Goal: Task Accomplishment & Management: Complete application form

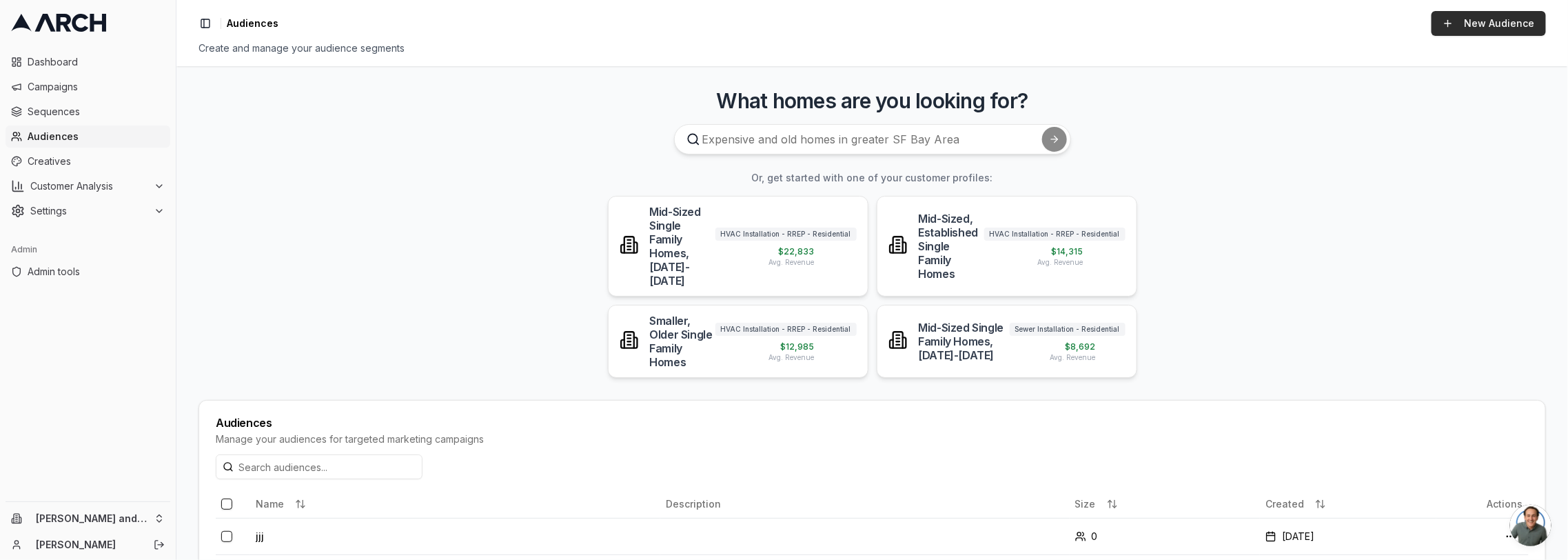
click at [1464, 29] on link "New Audience" at bounding box center [1489, 24] width 115 height 24
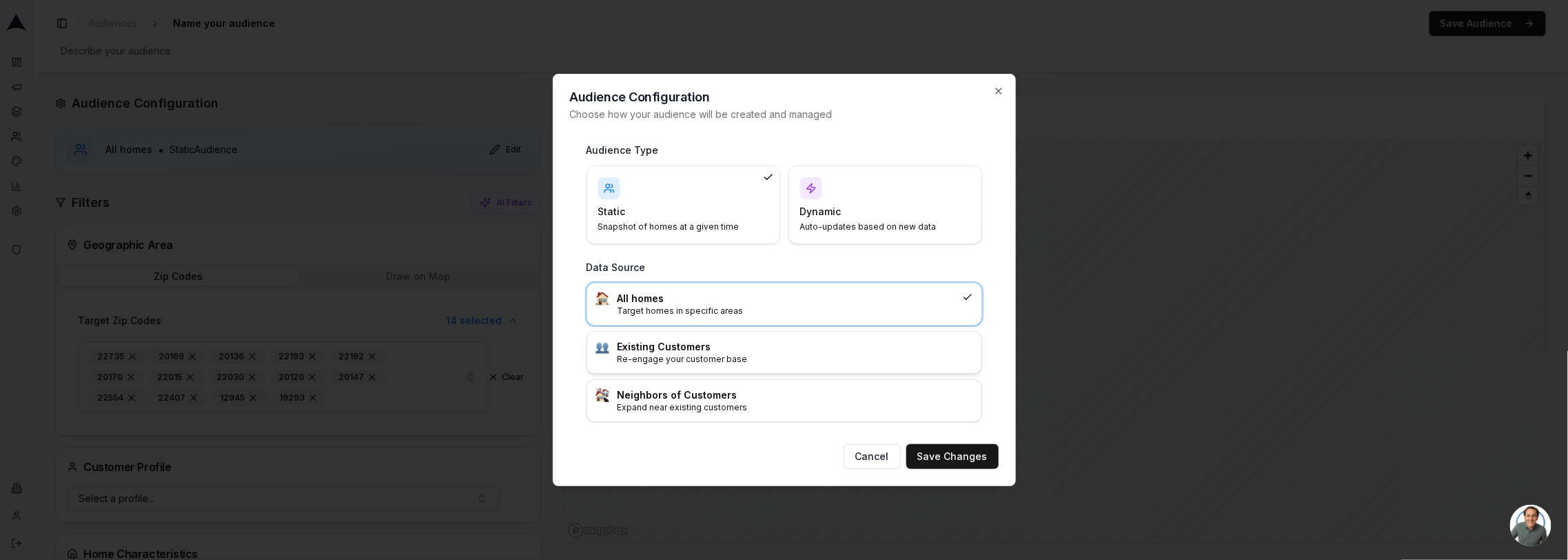
click at [713, 349] on h3 "Existing Customers" at bounding box center [795, 346] width 356 height 14
click at [944, 455] on button "Save Changes" at bounding box center [952, 456] width 92 height 24
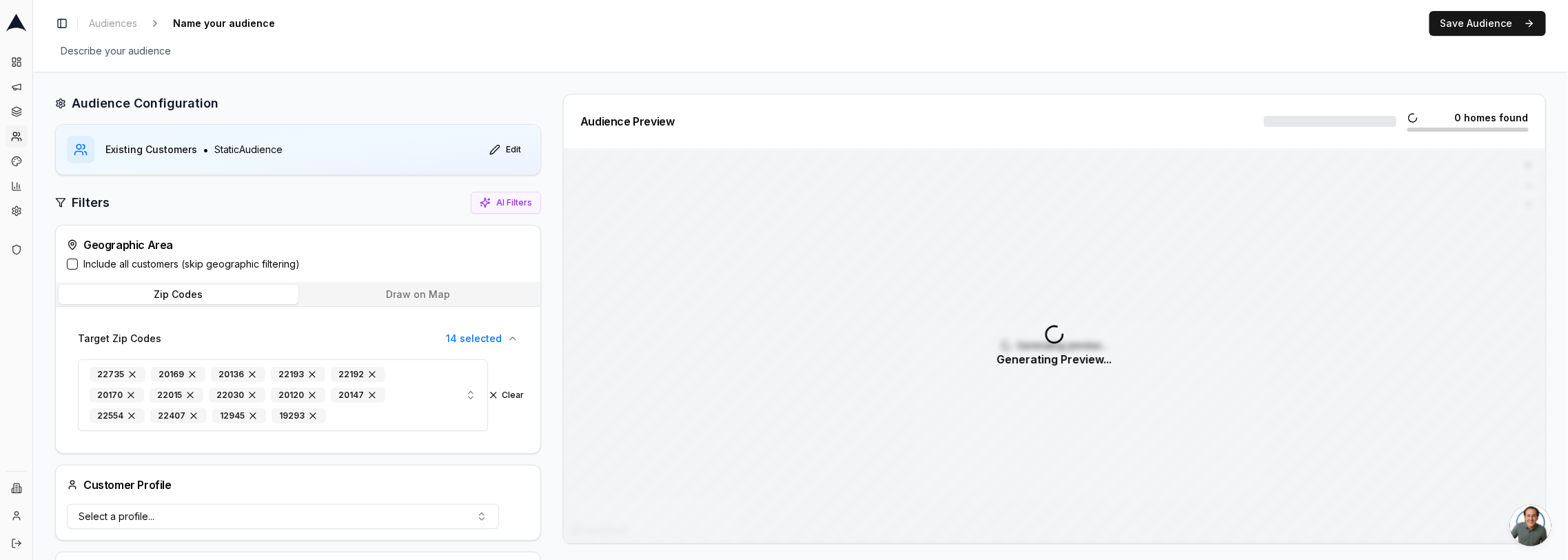
click at [137, 264] on label "Include all customers (skip geographic filtering)" at bounding box center [192, 264] width 216 height 14
click at [78, 264] on button "Include all customers (skip geographic filtering)" at bounding box center [72, 264] width 11 height 11
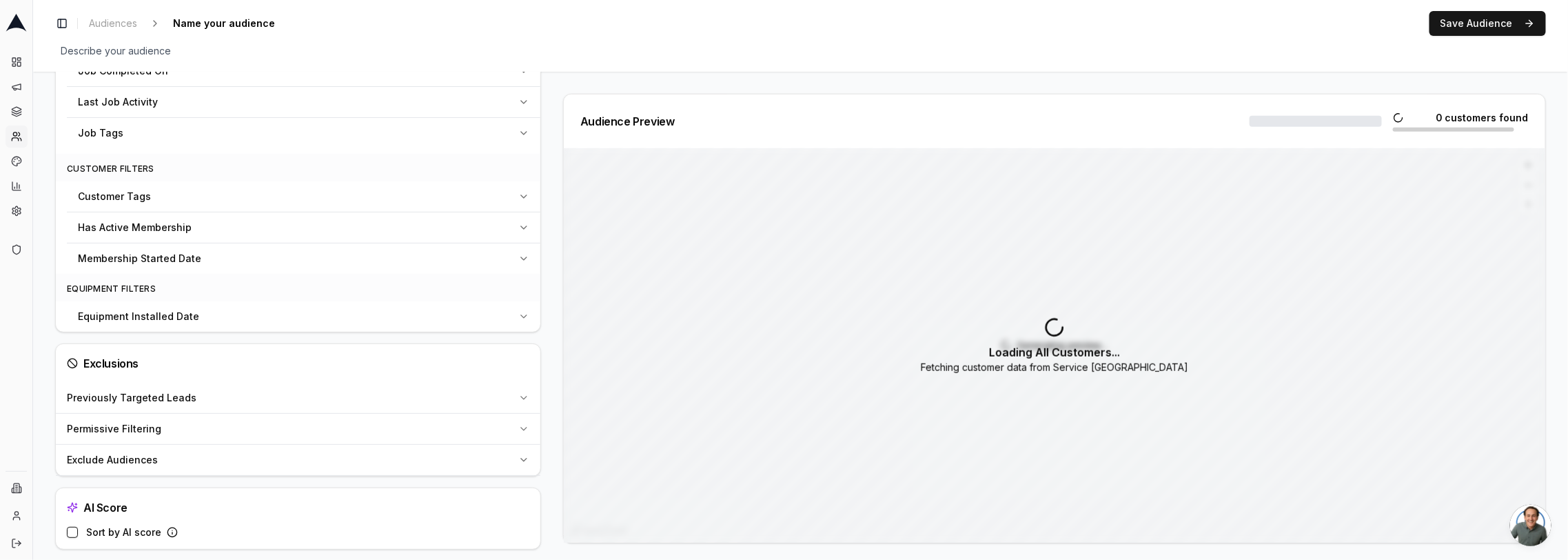
scroll to position [647, 0]
click at [149, 305] on span "Equipment Installed Date" at bounding box center [138, 312] width 121 height 14
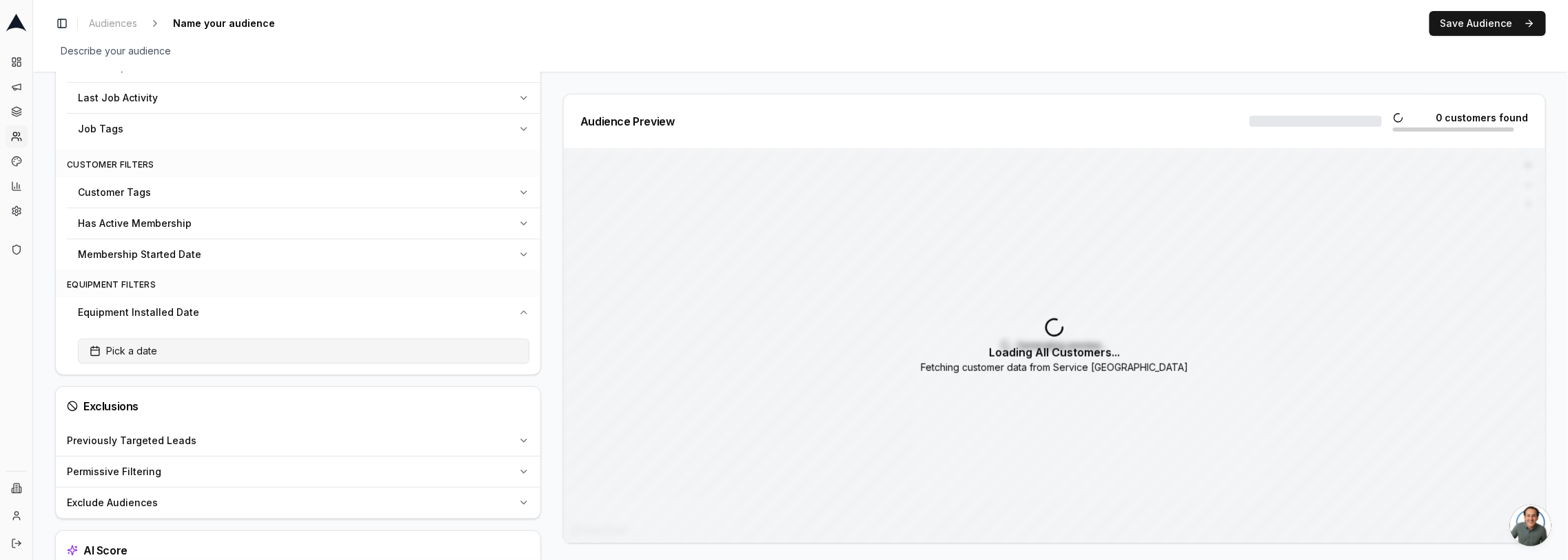
click at [136, 344] on span "Pick a date" at bounding box center [123, 350] width 68 height 14
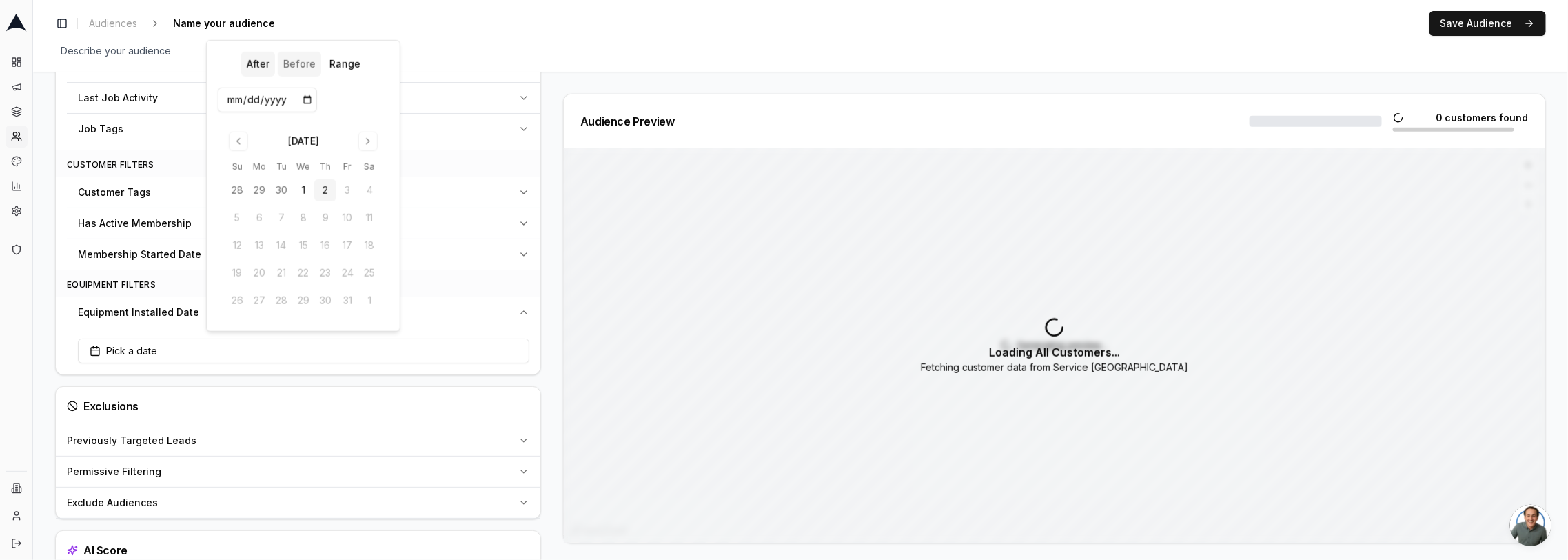
click at [292, 62] on button "Before" at bounding box center [298, 64] width 43 height 24
click at [277, 103] on input "date" at bounding box center [266, 100] width 99 height 24
click at [303, 189] on button "1" at bounding box center [303, 189] width 22 height 22
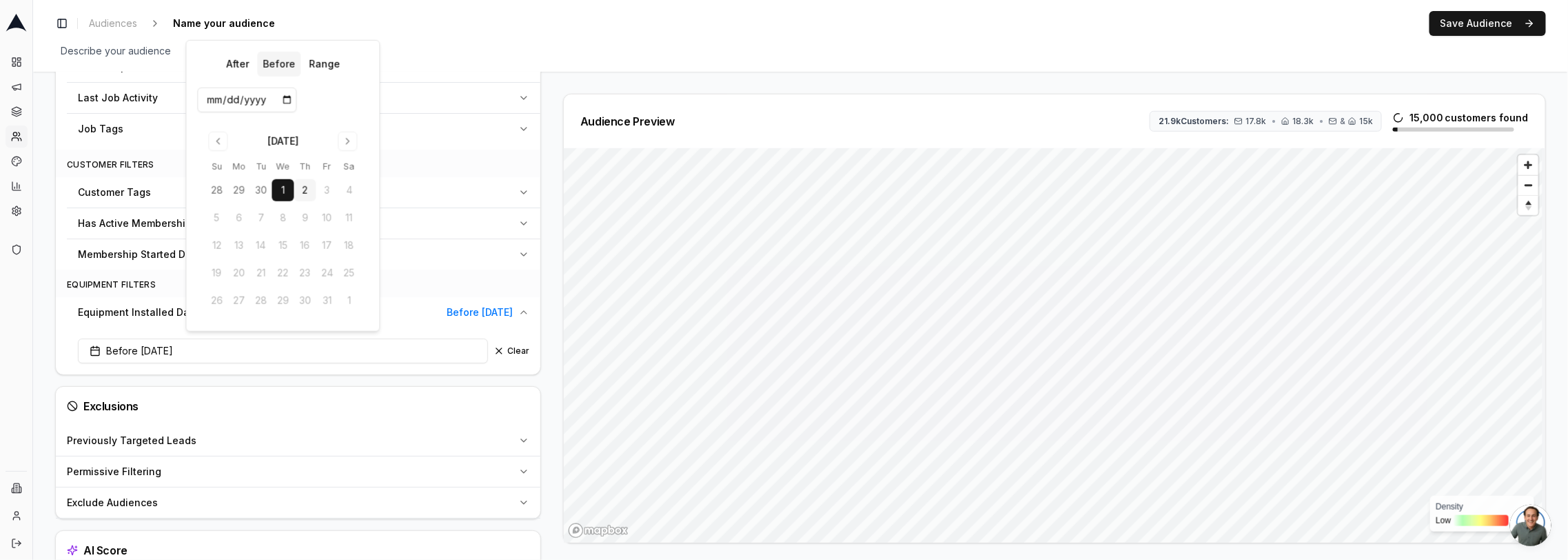
click at [263, 97] on input "2025-10-01" at bounding box center [246, 100] width 99 height 24
click at [252, 102] on input "2025-10-01" at bounding box center [246, 100] width 99 height 24
click at [253, 100] on input "2025-10-01" at bounding box center [246, 100] width 99 height 24
click at [252, 103] on input "2025-10-01" at bounding box center [246, 100] width 99 height 24
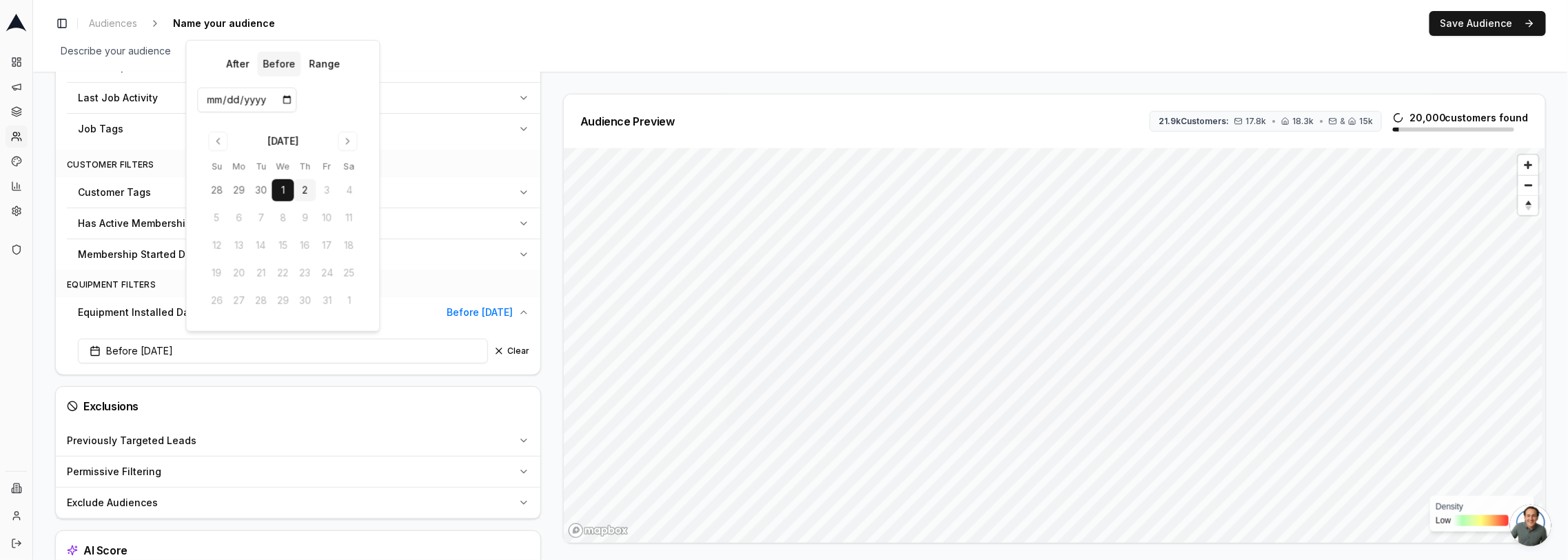
click at [252, 103] on input "2025-10-01" at bounding box center [246, 100] width 99 height 24
click at [272, 144] on div "[DATE]" at bounding box center [282, 141] width 31 height 14
click at [248, 99] on input "2025-10-01" at bounding box center [246, 100] width 99 height 24
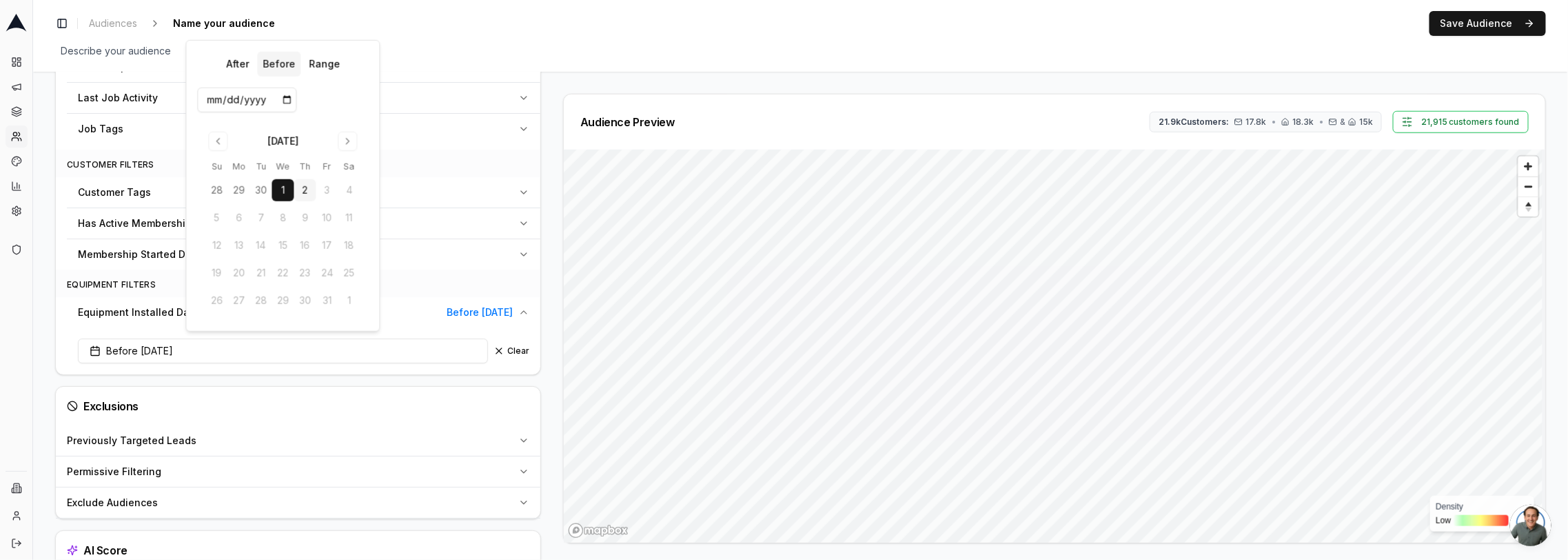
click at [235, 99] on input "2025-10-01" at bounding box center [246, 100] width 99 height 24
click at [228, 99] on input "2025-10-01" at bounding box center [246, 100] width 99 height 24
click at [253, 99] on input "2025-10-01" at bounding box center [246, 100] width 99 height 24
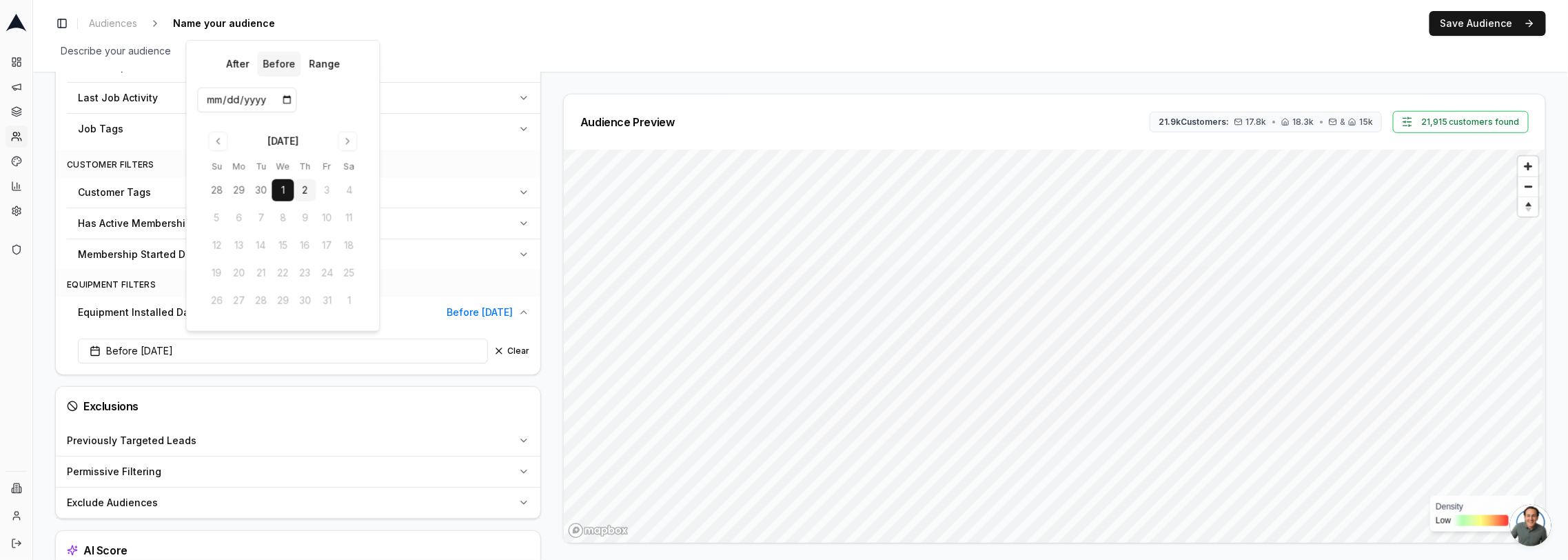
click at [253, 99] on input "2025-10-01" at bounding box center [246, 100] width 99 height 24
click at [285, 141] on div "[DATE]" at bounding box center [282, 141] width 31 height 14
click at [224, 107] on input "2025-10-01" at bounding box center [246, 100] width 99 height 24
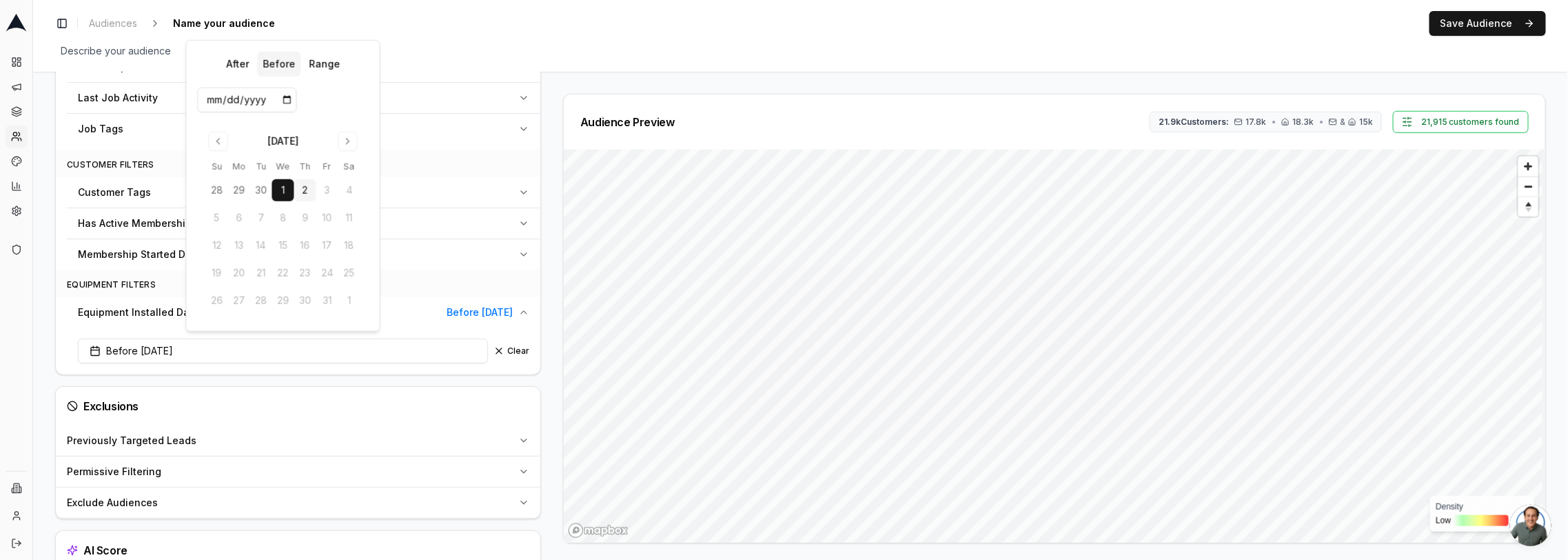
click at [225, 100] on input "2025-10-01" at bounding box center [246, 100] width 99 height 24
click at [185, 104] on div "After Before Range 2025-10-01 October 2025 Su Mo Tu We Th Fr Sa 28 29 30 1 2 3 …" at bounding box center [282, 185] width 195 height 292
click at [210, 99] on input "2025-10-01" at bounding box center [246, 100] width 99 height 24
click at [262, 100] on input "2025-10-01" at bounding box center [246, 100] width 99 height 24
click at [247, 102] on input "2025-10-01" at bounding box center [246, 100] width 99 height 24
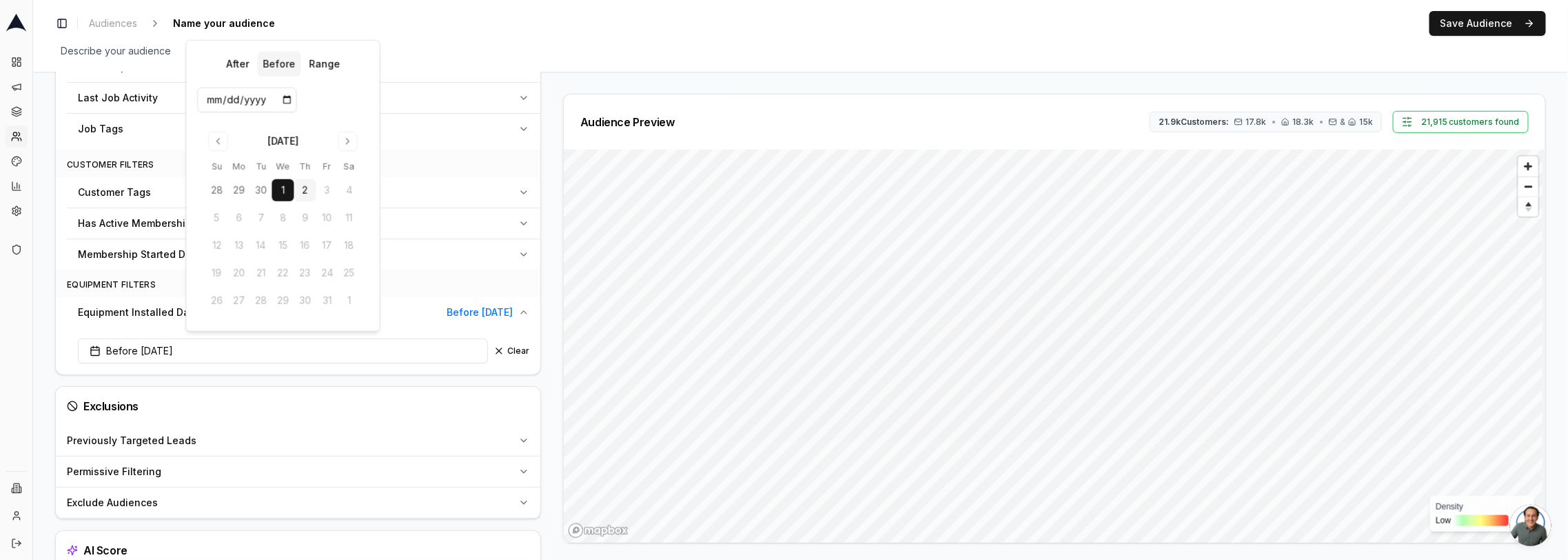
click at [247, 102] on input "2025-10-01" at bounding box center [246, 100] width 99 height 24
click at [244, 98] on input "2025-10-01" at bounding box center [246, 100] width 99 height 24
click at [248, 99] on input "2025-10-01" at bounding box center [246, 100] width 99 height 24
paste input "4"
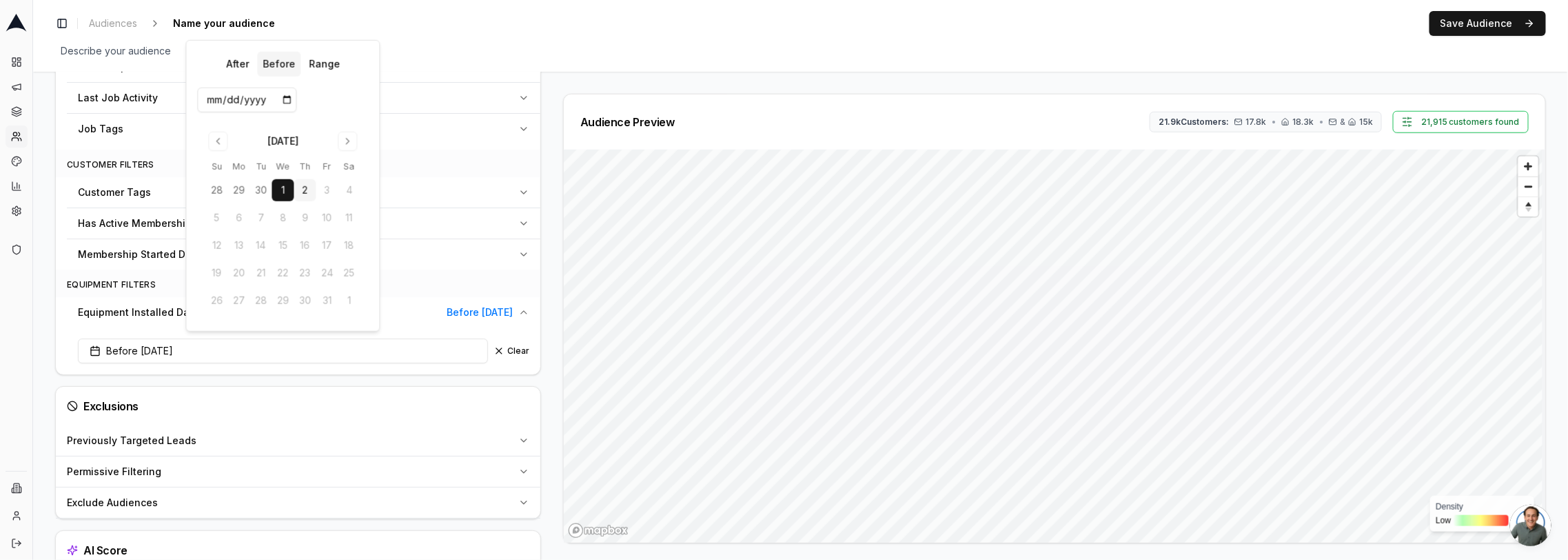
click at [249, 100] on input "2025-10-01" at bounding box center [246, 100] width 99 height 24
type input "[DATE]"
click at [560, 88] on div "Audience Configuration Existing Customers • Static Audience Edit Filters AI Fil…" at bounding box center [801, 20] width 1491 height 1144
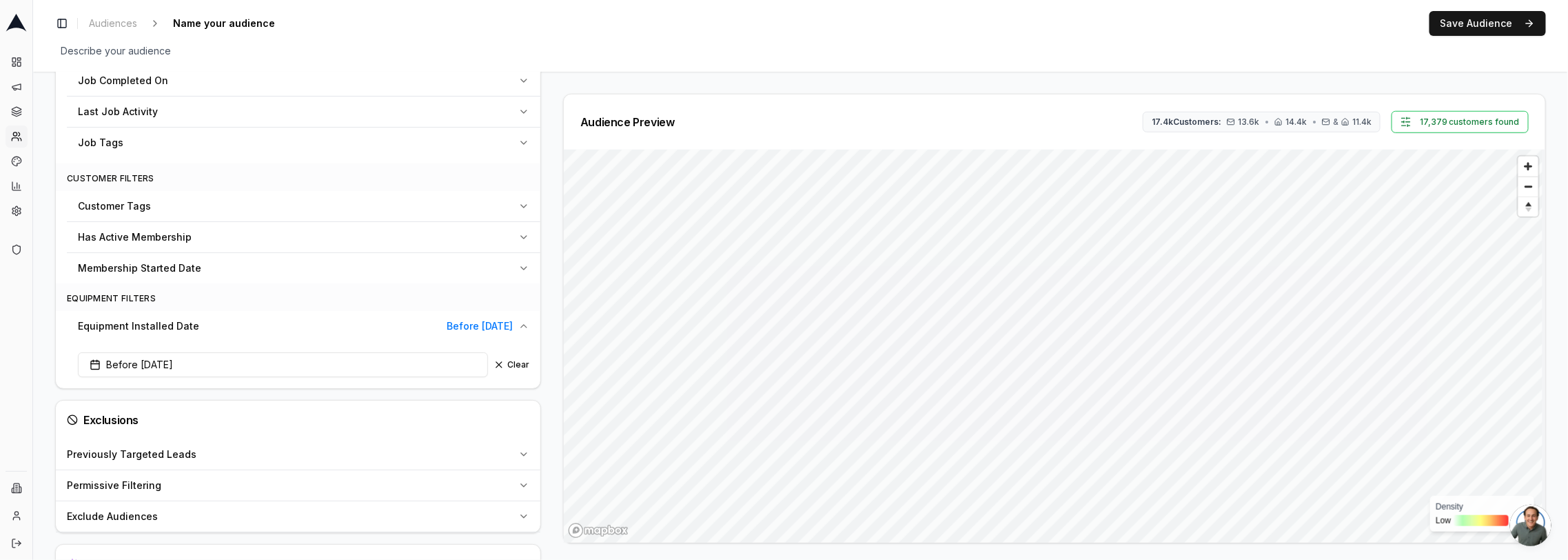
scroll to position [694, 0]
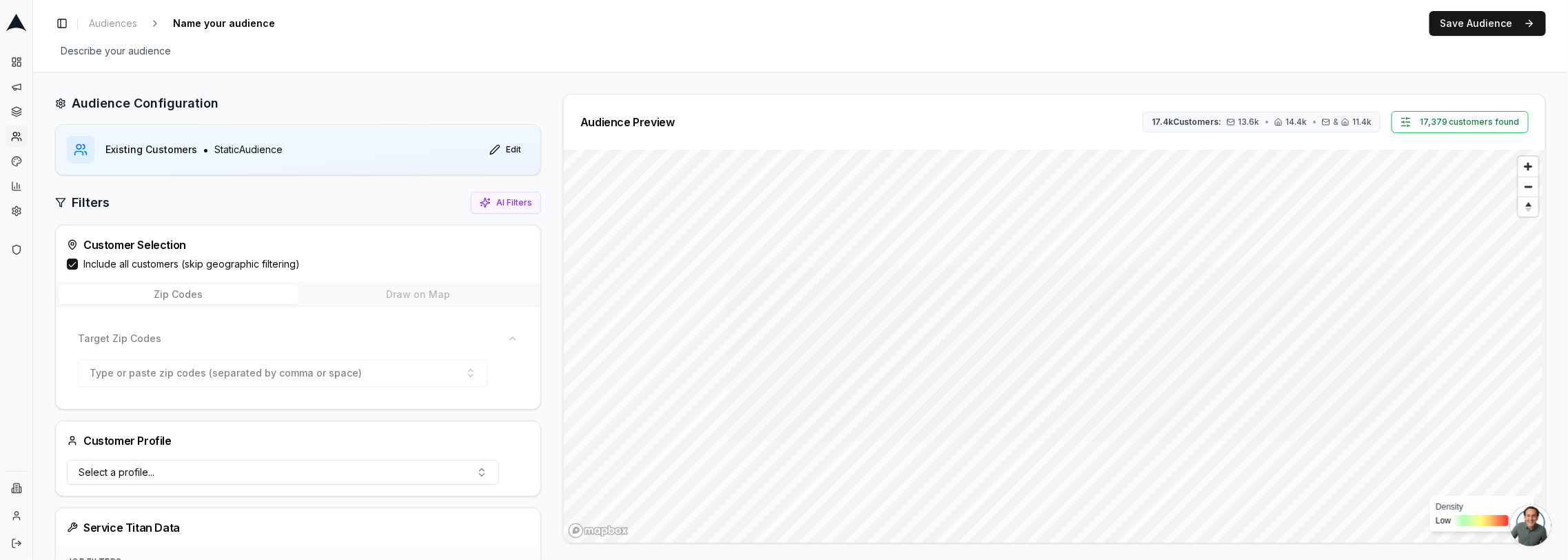
scroll to position [694, 0]
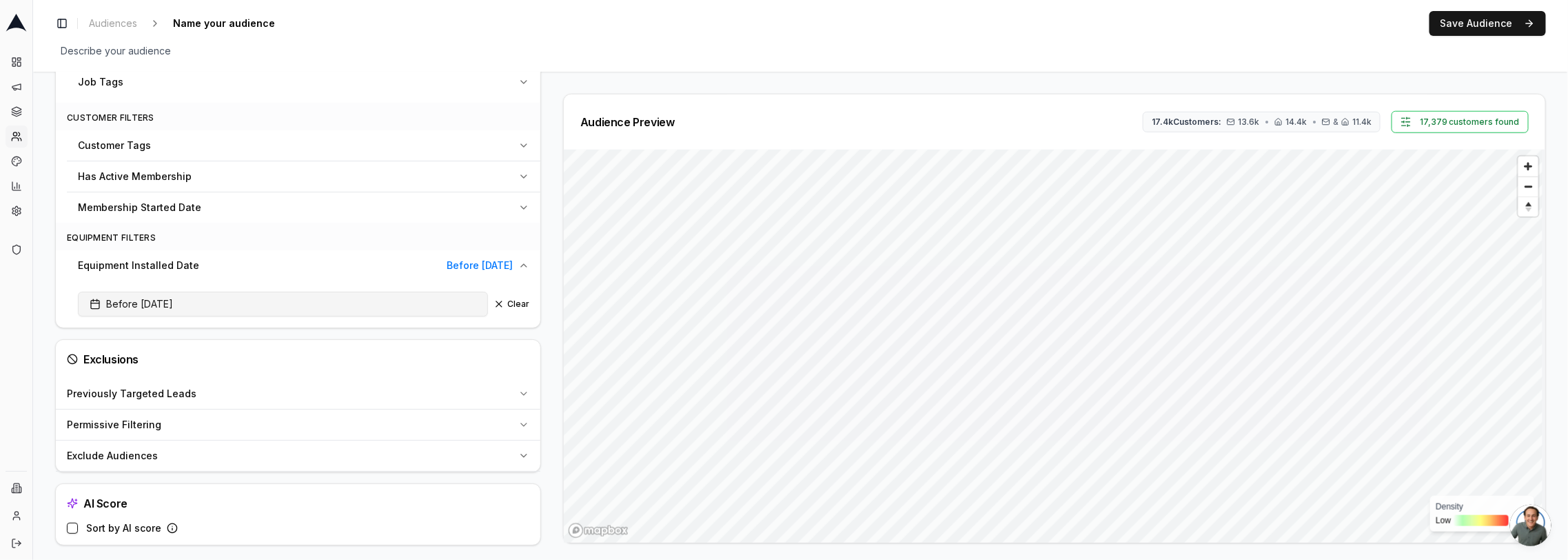
click at [192, 292] on button "Before [DATE]" at bounding box center [283, 304] width 410 height 24
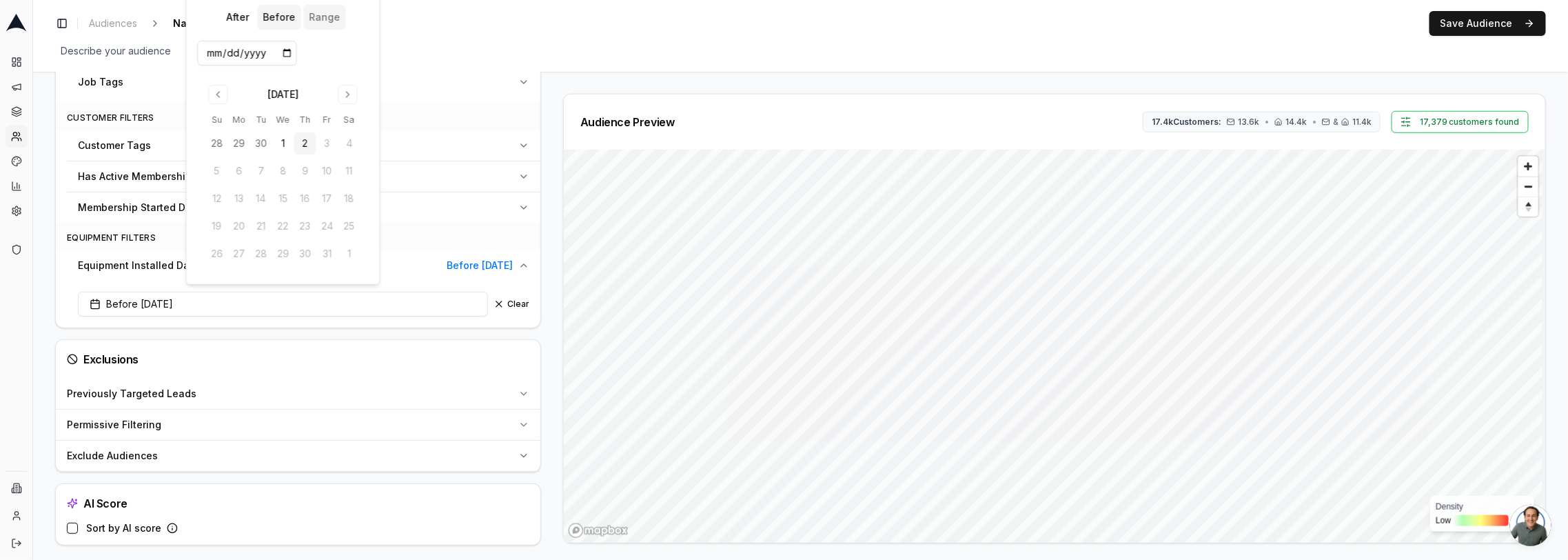
click at [312, 16] on button "Range" at bounding box center [324, 17] width 42 height 24
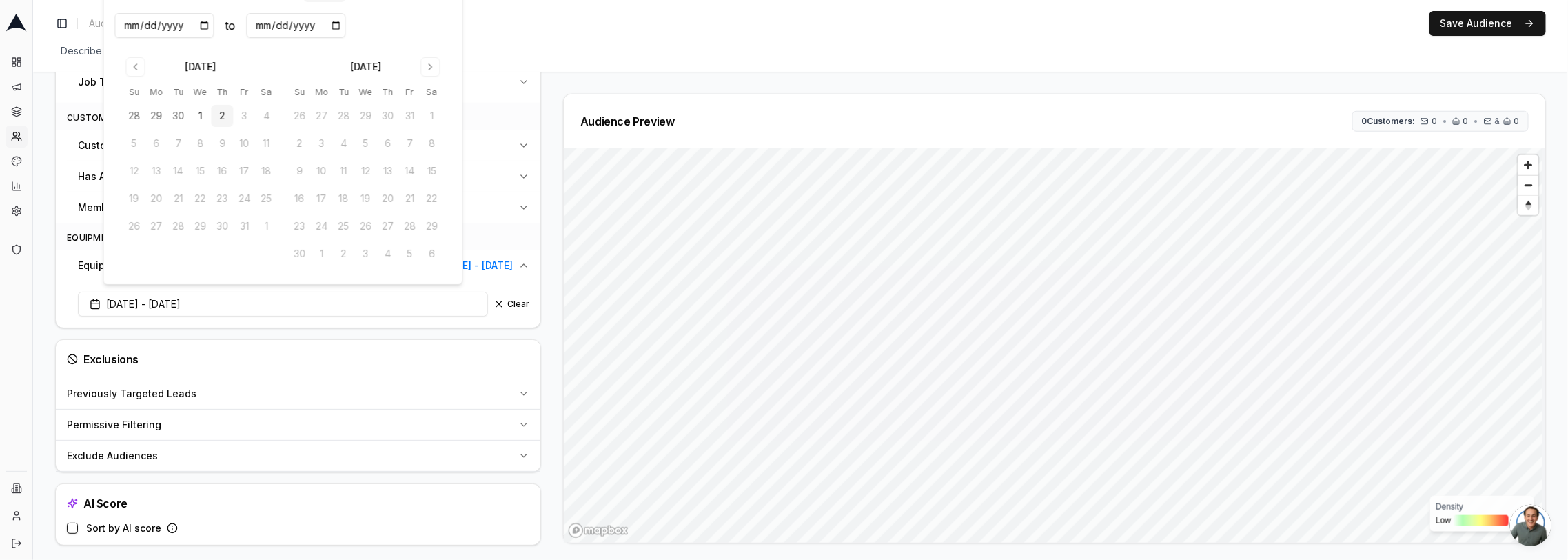
click at [304, 22] on input "[DATE]" at bounding box center [295, 25] width 99 height 24
click at [302, 29] on input "[DATE]" at bounding box center [295, 25] width 99 height 24
click at [303, 25] on input "[DATE]" at bounding box center [295, 25] width 99 height 24
type input "[DATE]"
